Goal: Task Accomplishment & Management: Complete application form

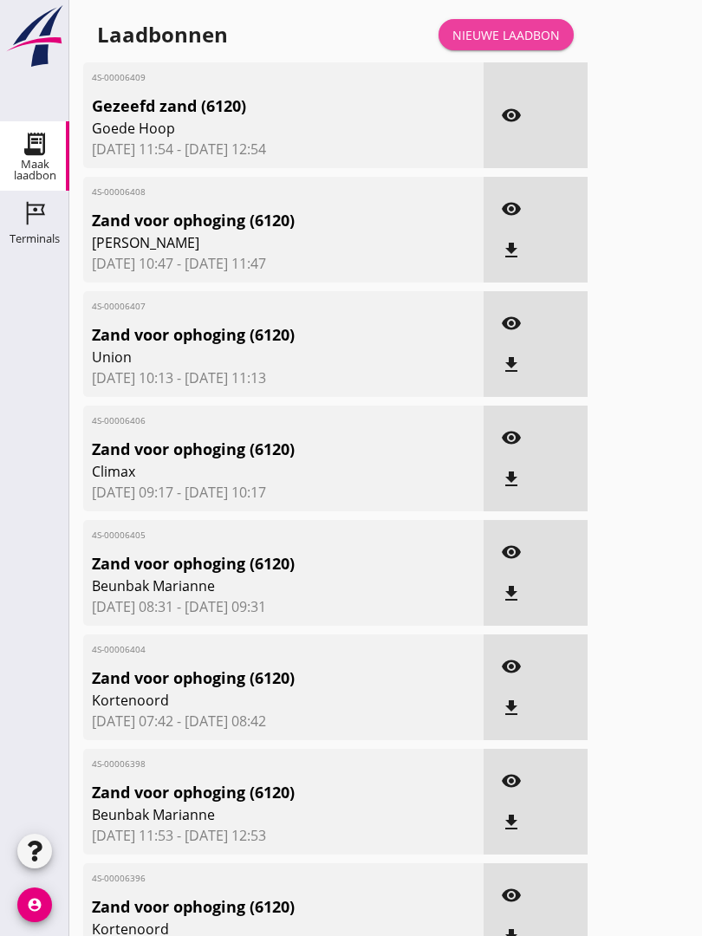
click at [510, 42] on link "Nieuwe laadbon" at bounding box center [506, 34] width 135 height 31
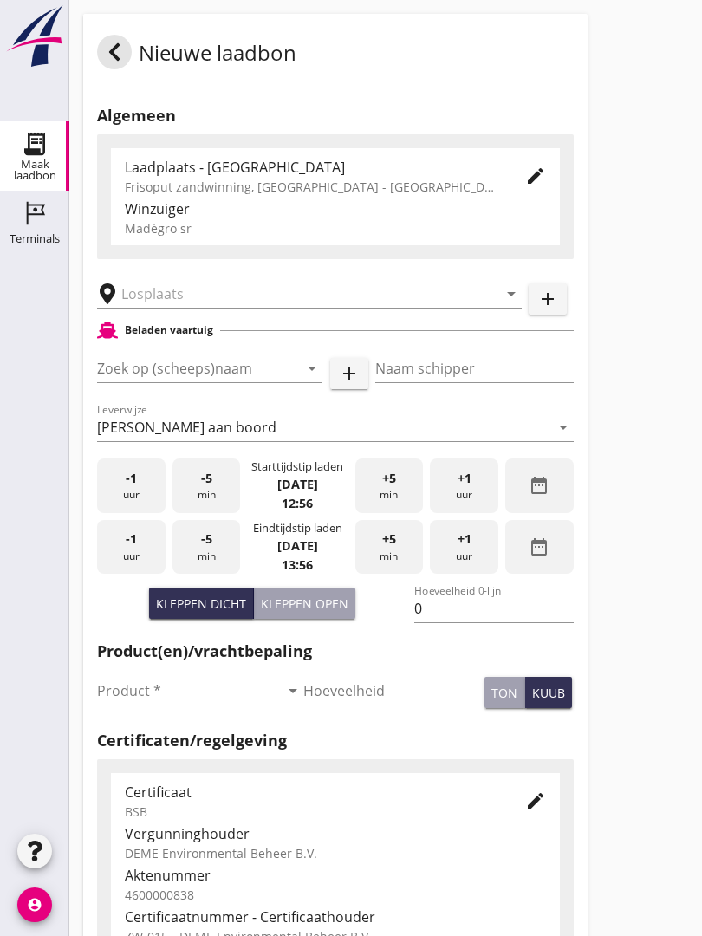
click at [232, 306] on input "text" at bounding box center [297, 294] width 352 height 28
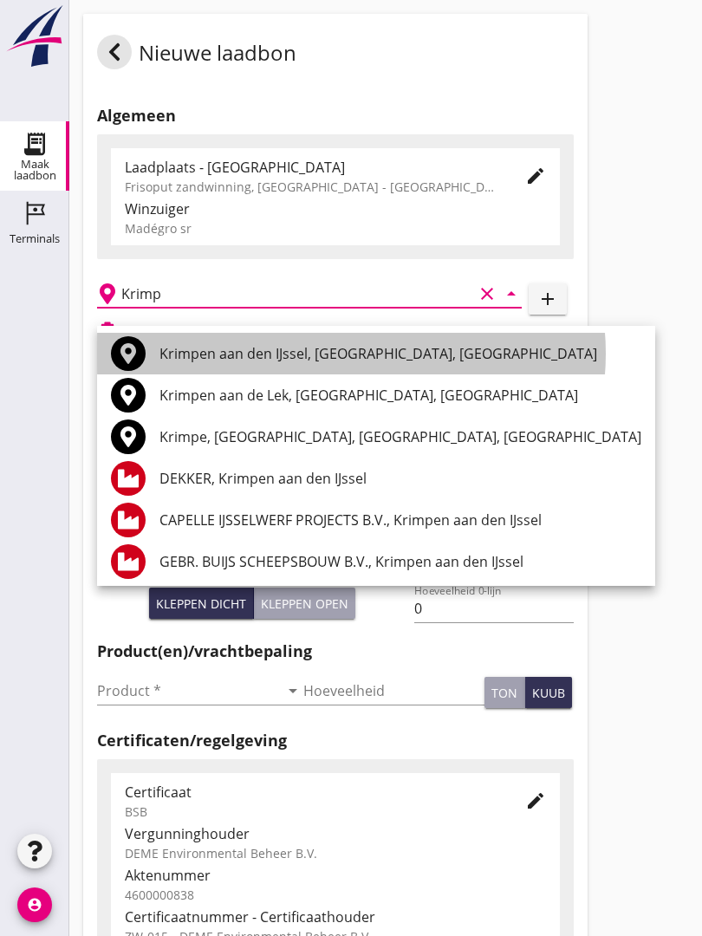
click at [281, 348] on div "Krimpen aan den IJssel, [GEOGRAPHIC_DATA], [GEOGRAPHIC_DATA]" at bounding box center [401, 353] width 482 height 21
type input "Krimpen aan den IJssel, [GEOGRAPHIC_DATA], [GEOGRAPHIC_DATA]"
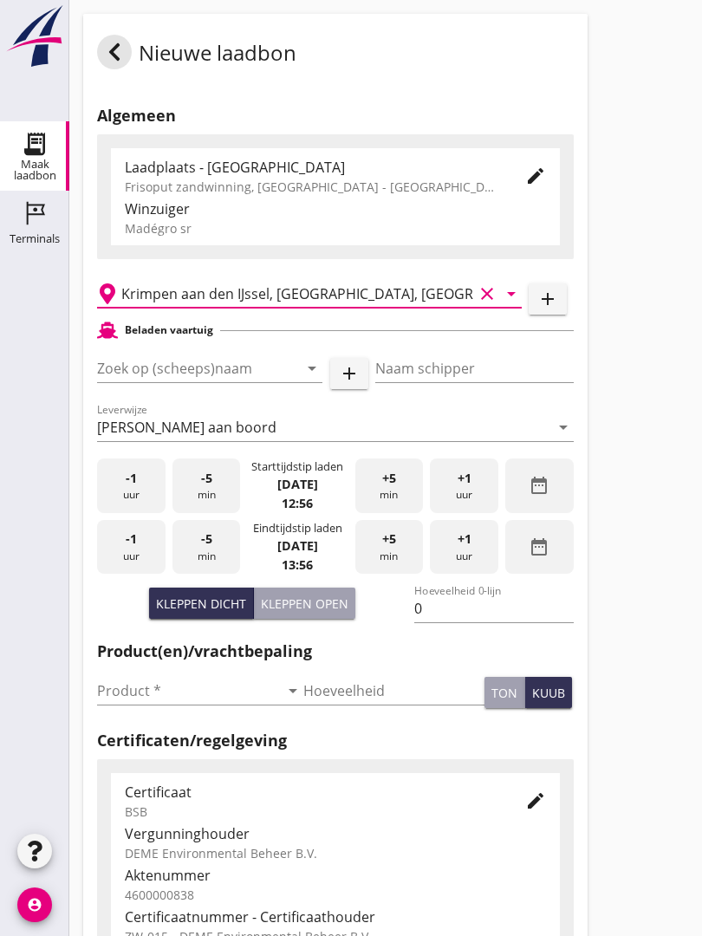
click at [259, 382] on input "Zoek op (scheeps)naam" at bounding box center [185, 369] width 177 height 28
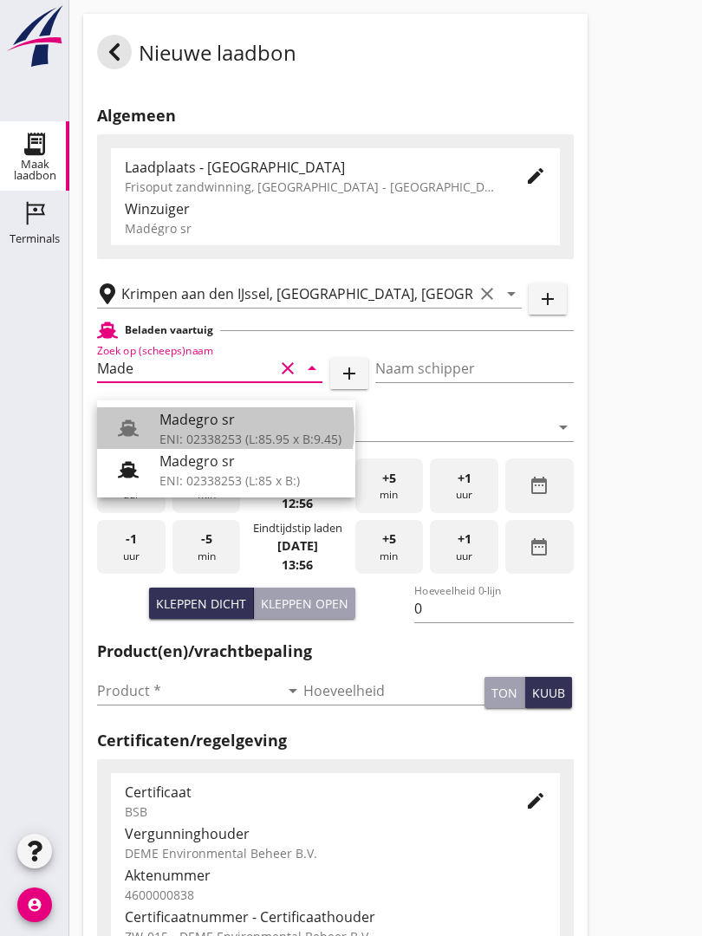
click at [237, 421] on div "Madegro sr" at bounding box center [251, 419] width 182 height 21
type input "Madegro sr"
type input "[PERSON_NAME]"
type input "1138"
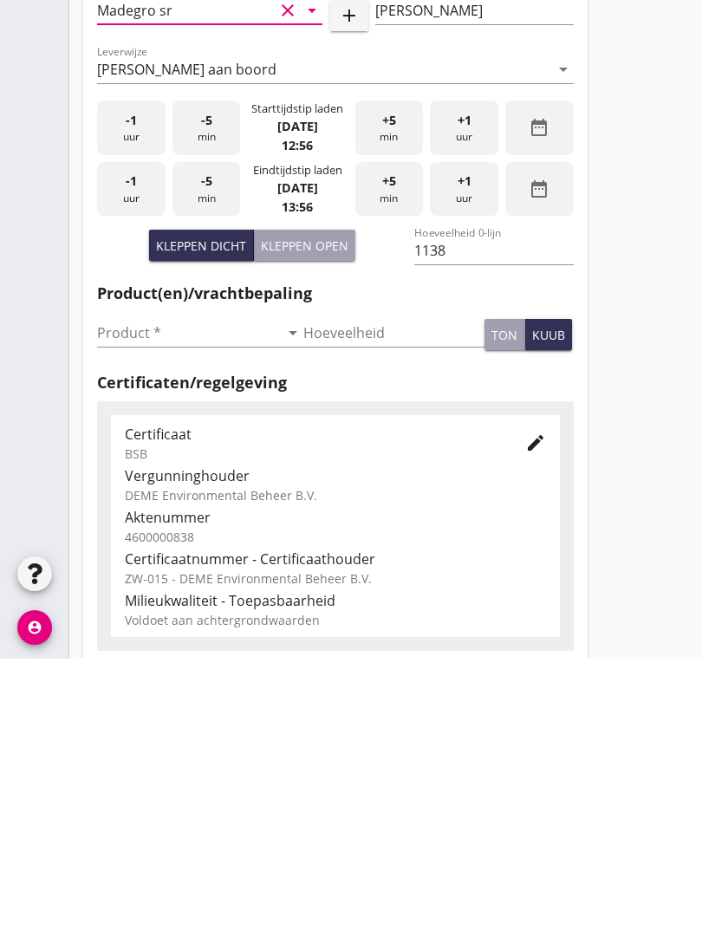
scroll to position [84, 0]
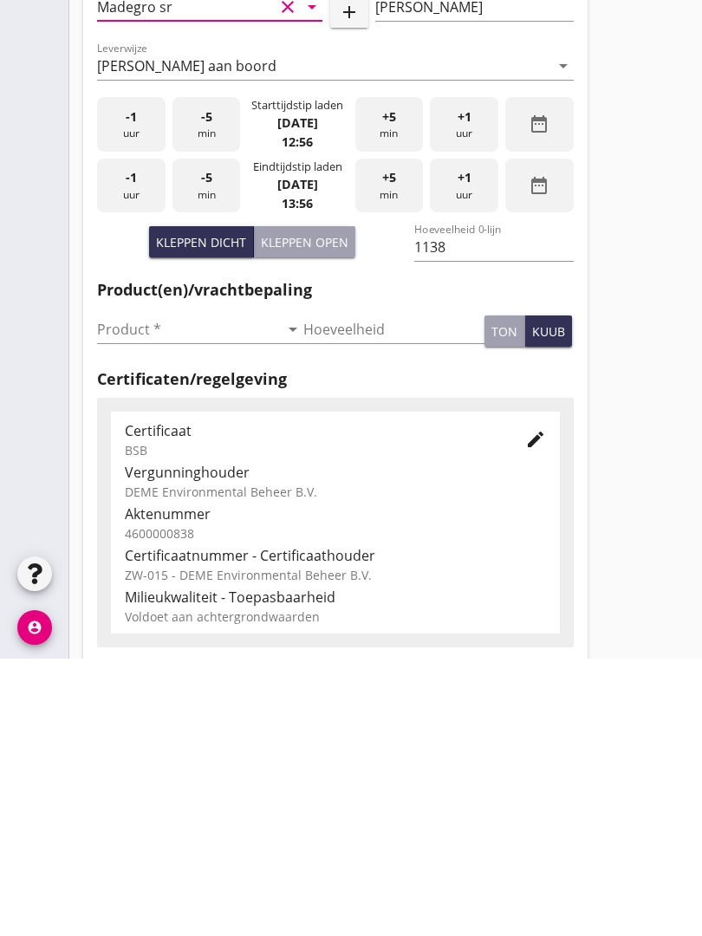
click at [127, 593] on input "Product *" at bounding box center [188, 607] width 182 height 28
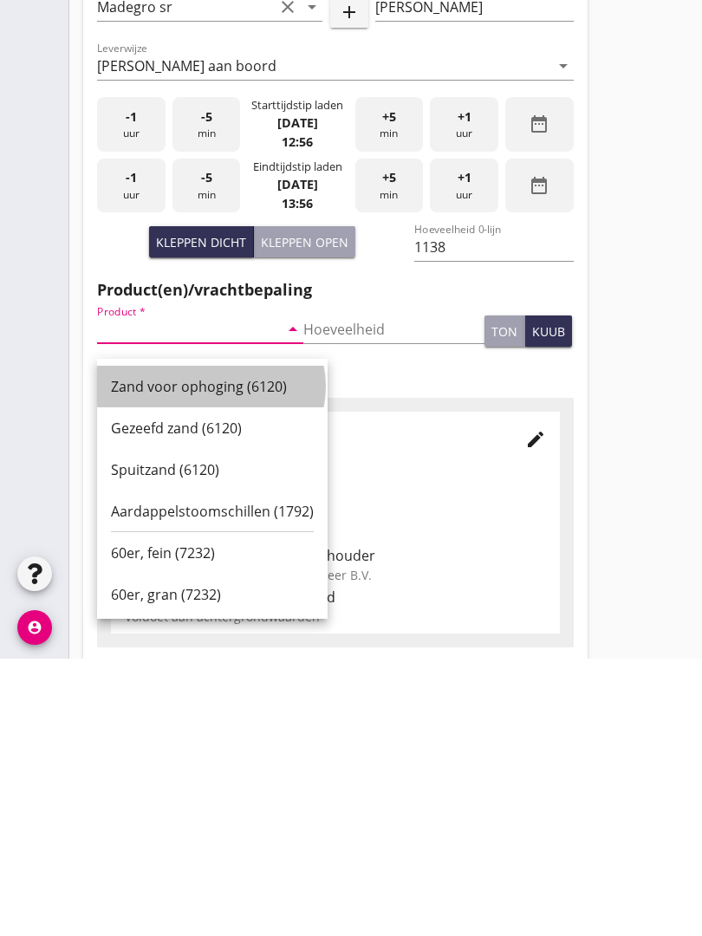
click at [223, 654] on div "Zand voor ophoging (6120)" at bounding box center [212, 664] width 203 height 21
type input "Zand voor ophoging (6120)"
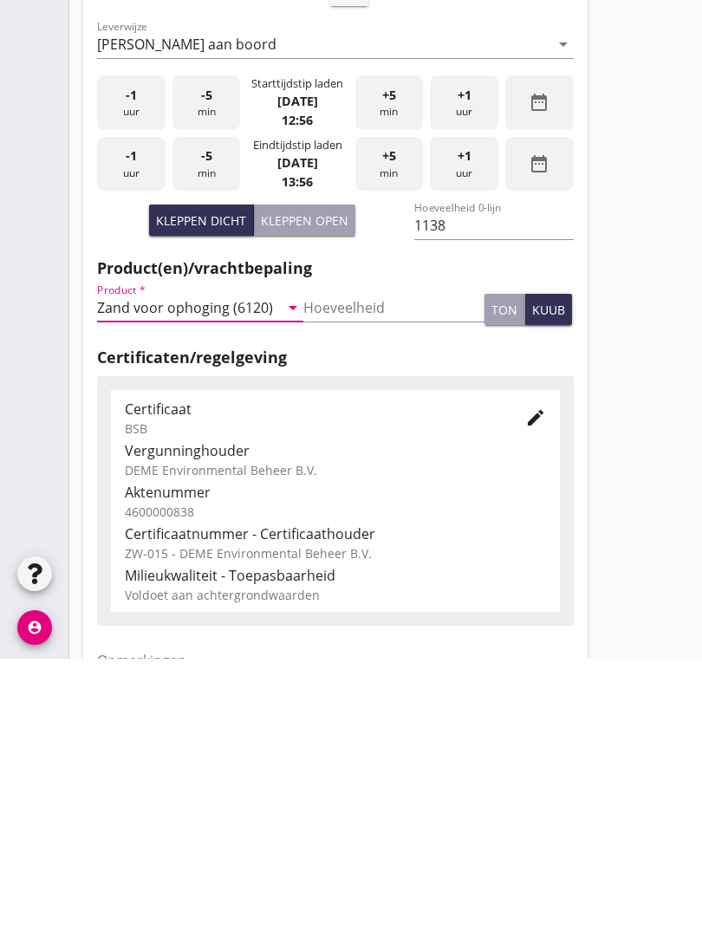
scroll to position [303, 0]
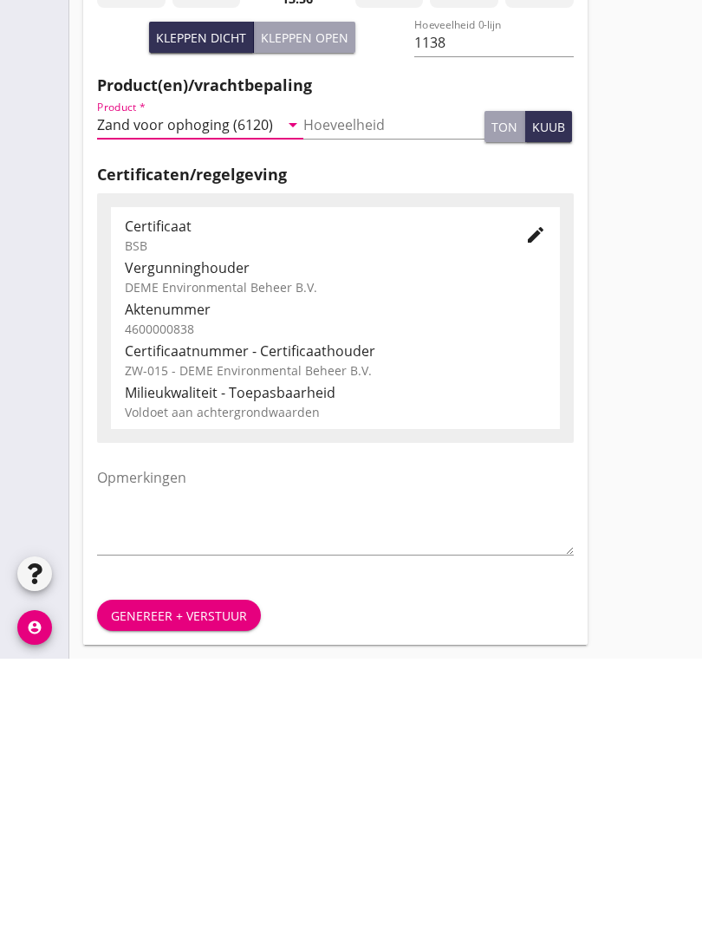
click at [221, 884] on div "Genereer + verstuur" at bounding box center [179, 893] width 136 height 18
